Goal: Find specific page/section: Find specific page/section

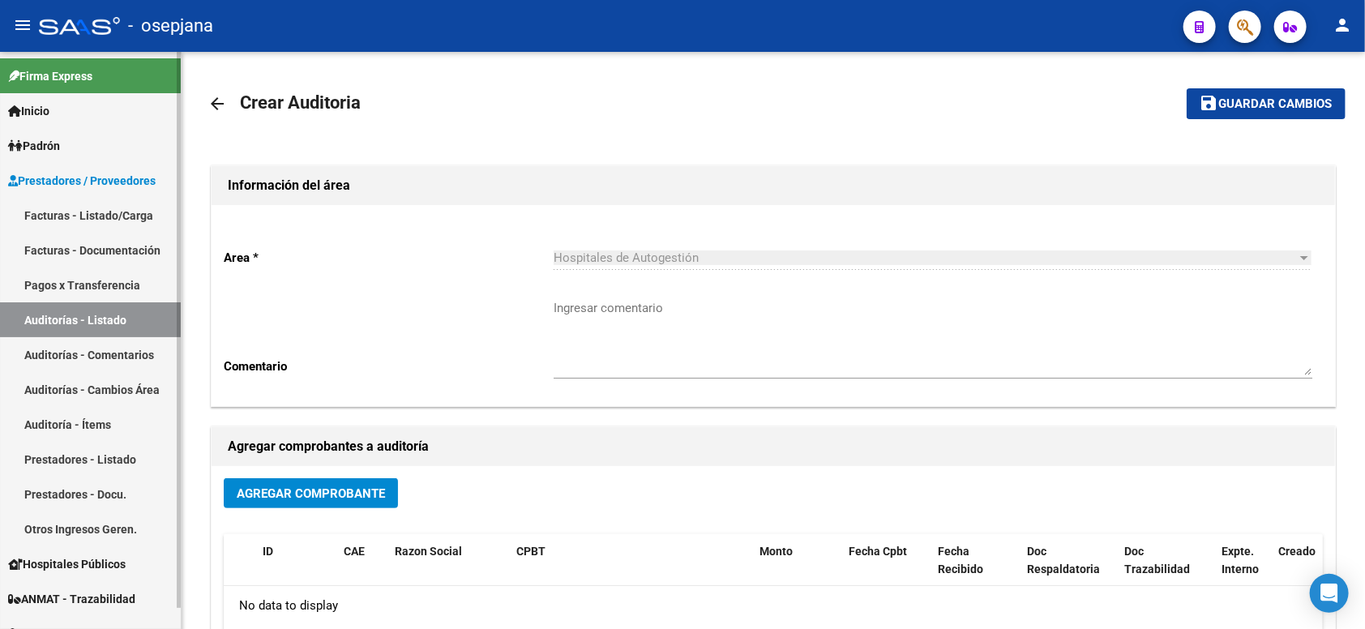
click at [91, 206] on link "Facturas - Listado/Carga" at bounding box center [90, 215] width 181 height 35
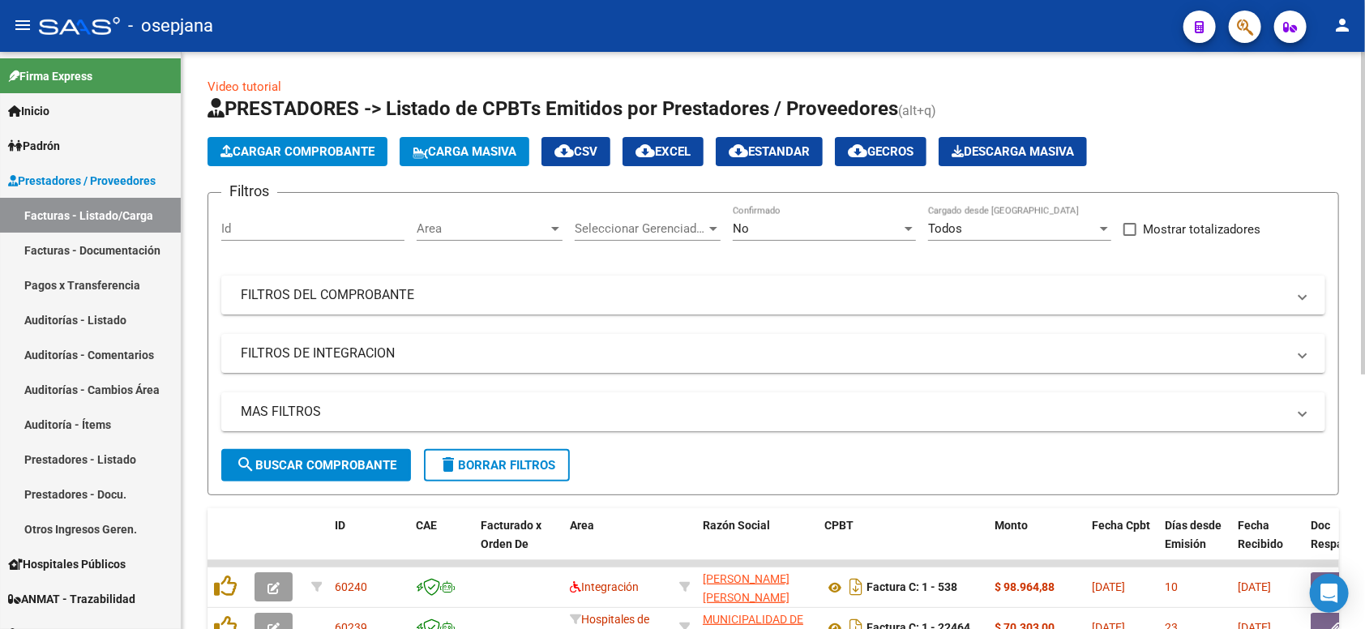
click at [435, 233] on span "Area" at bounding box center [482, 228] width 131 height 15
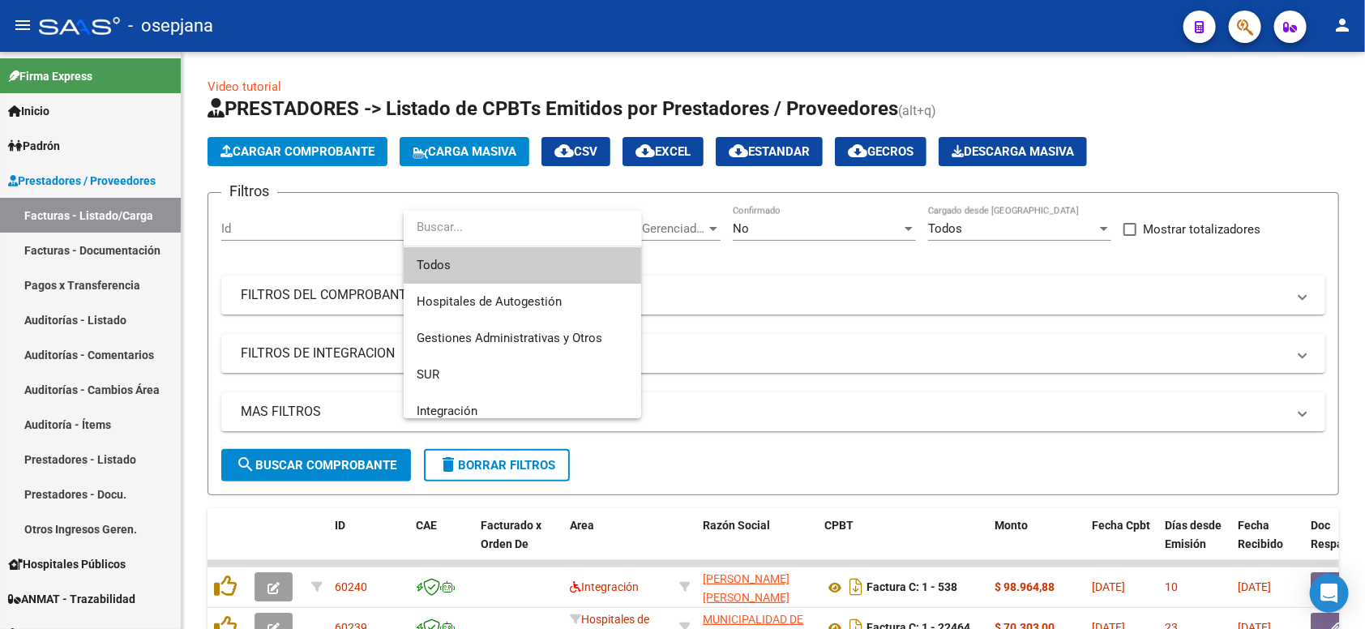
click at [444, 267] on span "Todos" at bounding box center [523, 265] width 212 height 36
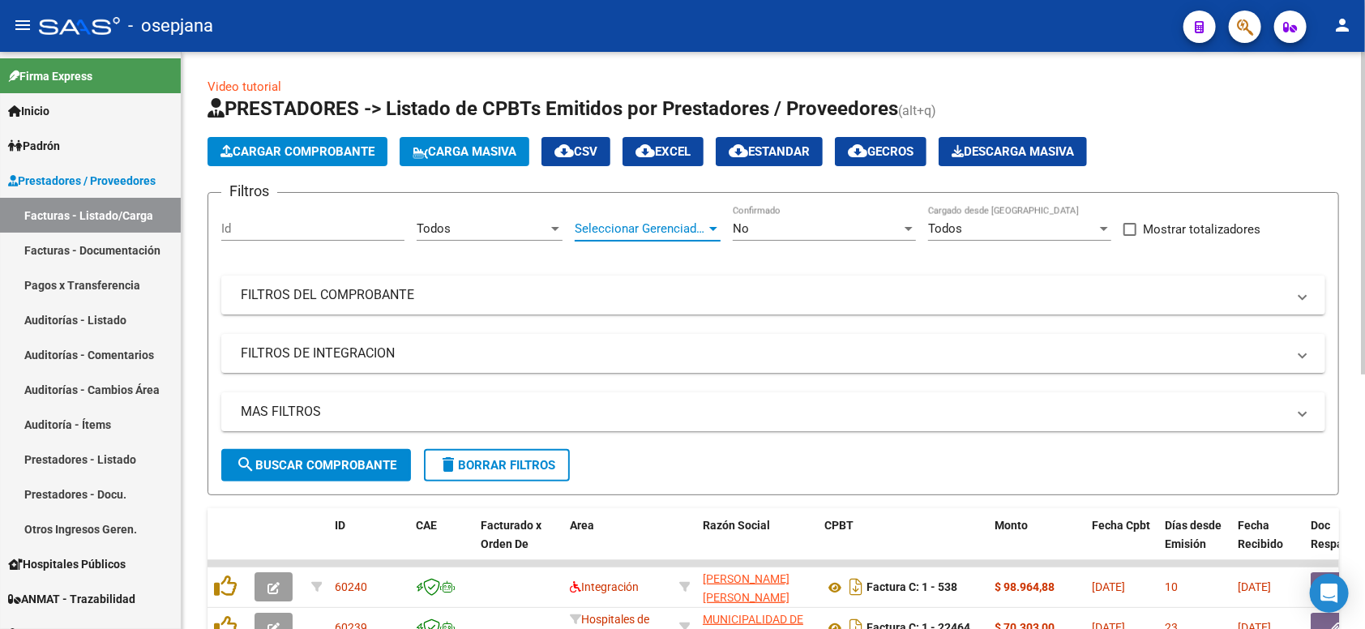
click at [681, 228] on span "Seleccionar Gerenciador" at bounding box center [640, 228] width 131 height 15
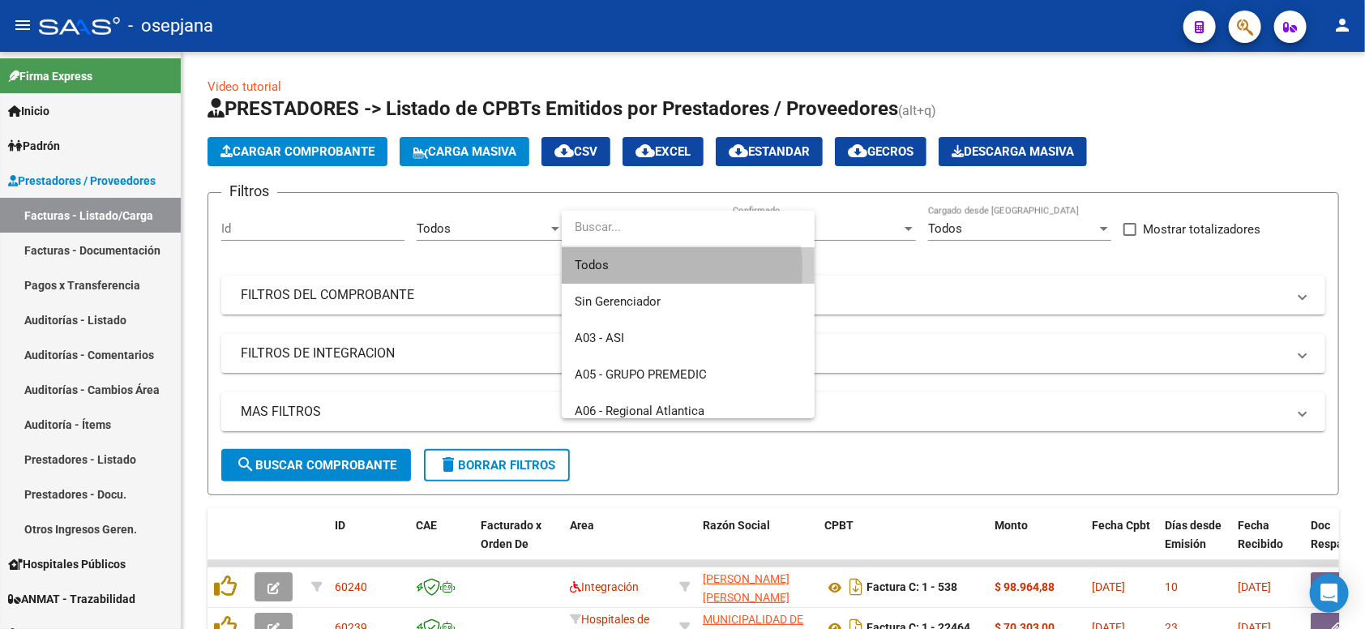
click at [649, 268] on span "Todos" at bounding box center [688, 265] width 227 height 36
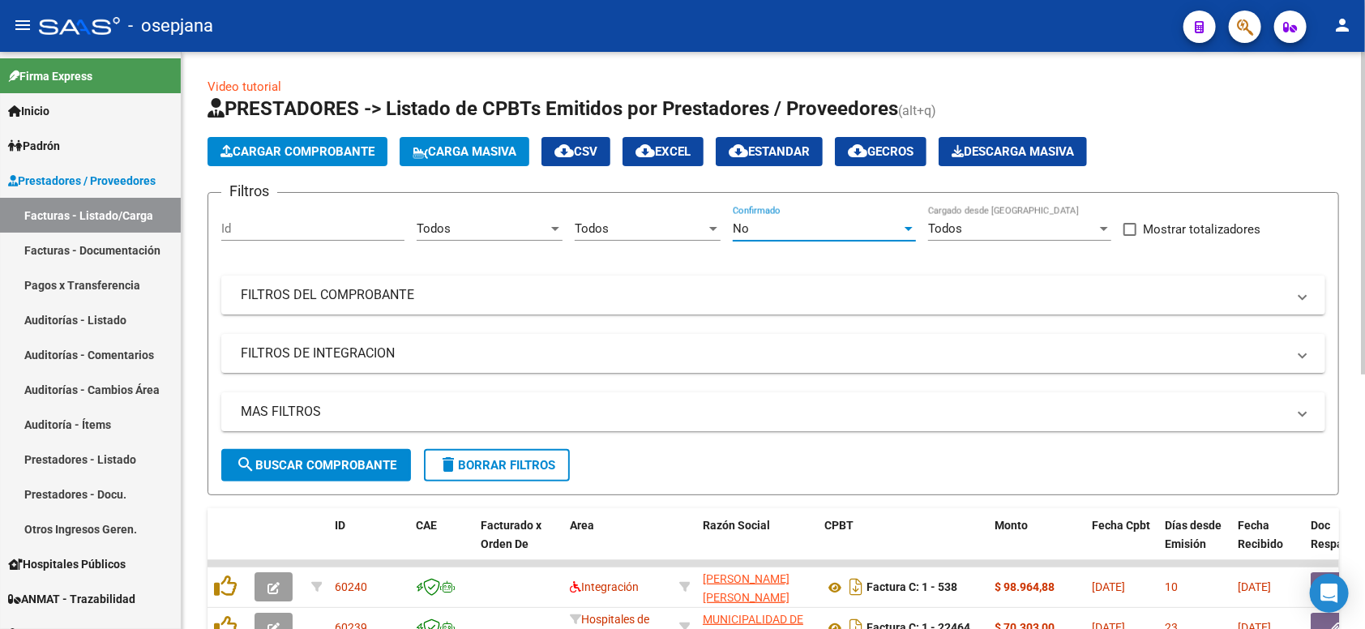
click at [795, 231] on div "No" at bounding box center [817, 228] width 169 height 15
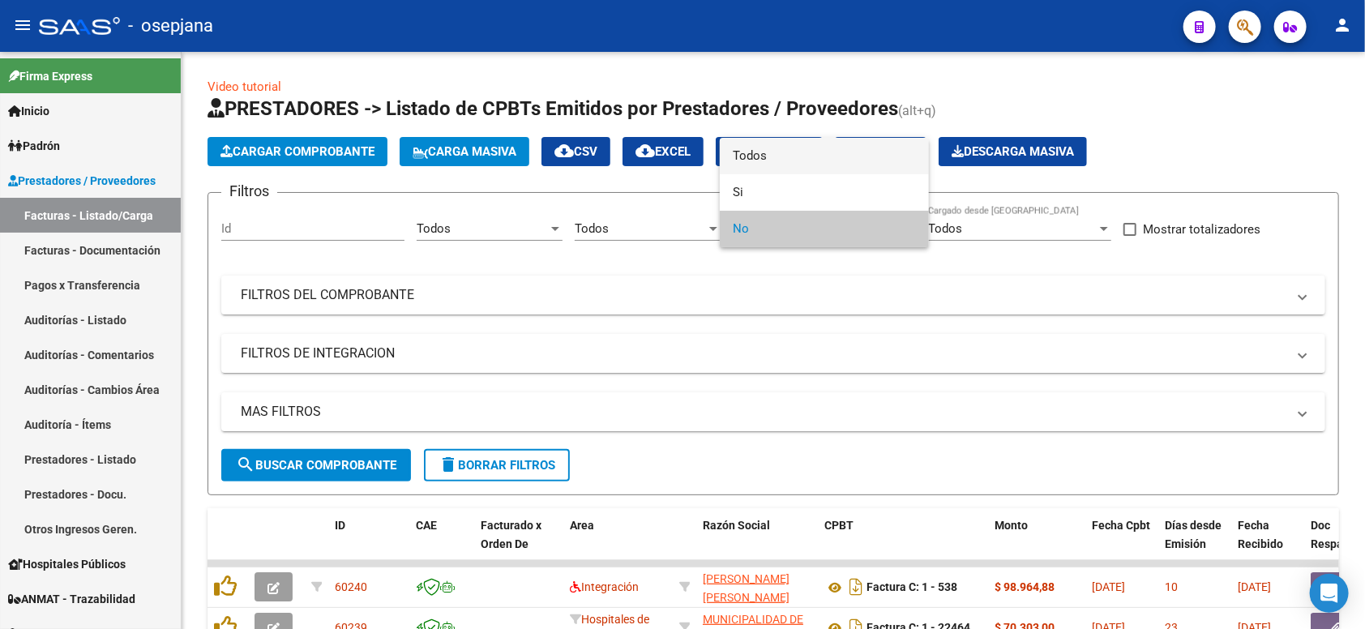
click at [739, 150] on span "Todos" at bounding box center [824, 156] width 183 height 36
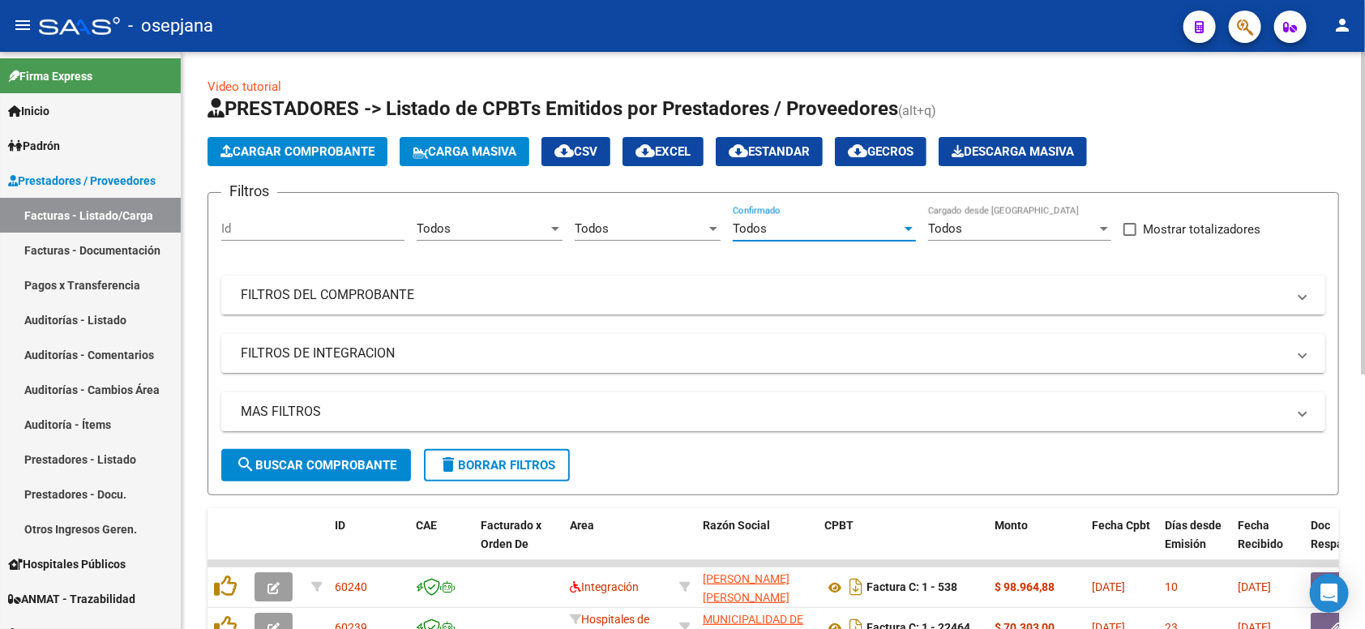
click at [616, 289] on mat-panel-title "FILTROS DEL COMPROBANTE" at bounding box center [764, 295] width 1046 height 18
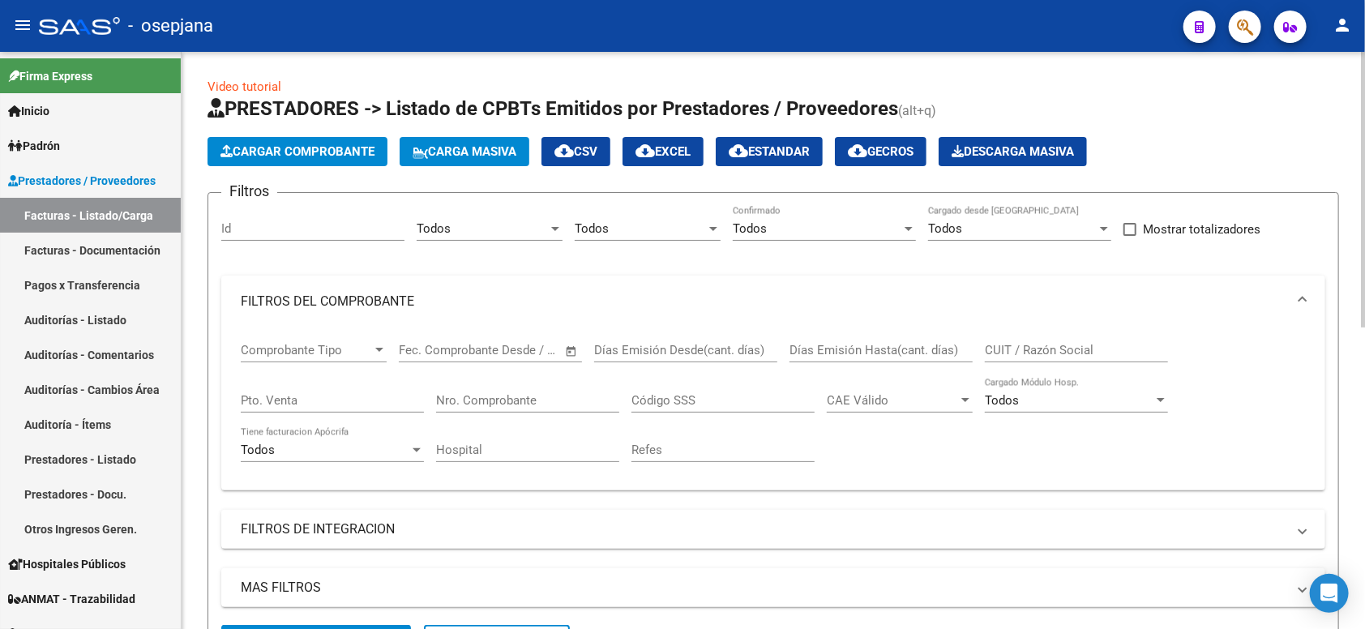
click at [376, 394] on input "Pto. Venta" at bounding box center [332, 400] width 183 height 15
type input "1"
